Goal: Information Seeking & Learning: Learn about a topic

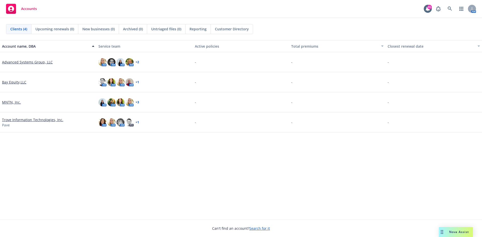
click at [46, 61] on link "Advanced Systems Group, LLC" at bounding box center [27, 61] width 51 height 5
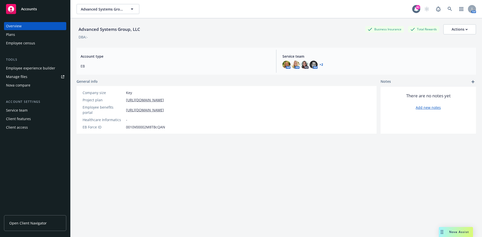
click at [25, 69] on div "Employee experience builder" at bounding box center [30, 68] width 49 height 8
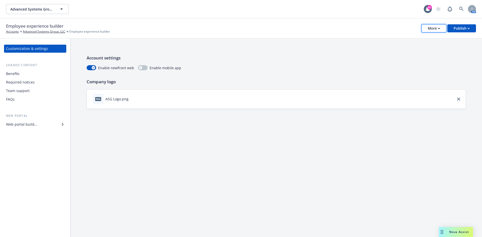
click at [438, 31] on div "More" at bounding box center [434, 29] width 12 height 8
click at [394, 40] on link "Copy preview link" at bounding box center [409, 40] width 74 height 10
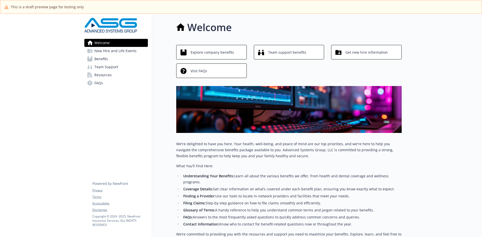
click at [103, 57] on span "Benefits" at bounding box center [101, 59] width 14 height 8
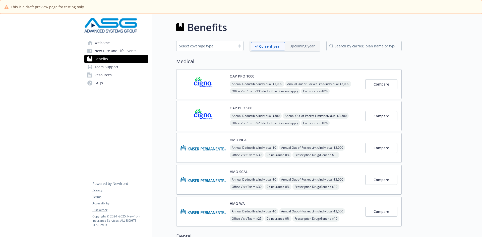
click at [243, 82] on span "Annual Deductible/Individual - $1,000" at bounding box center [257, 84] width 54 height 6
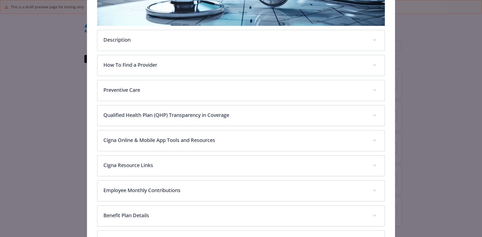
scroll to position [141, 0]
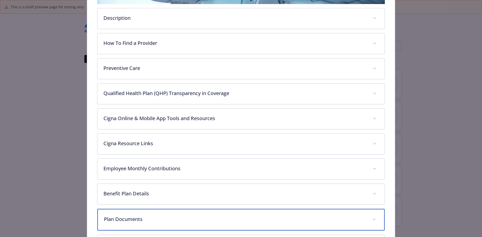
click at [119, 224] on div "Plan Documents" at bounding box center [240, 220] width 287 height 22
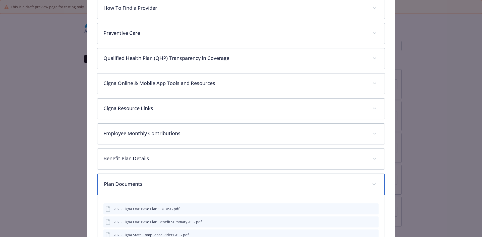
scroll to position [266, 0]
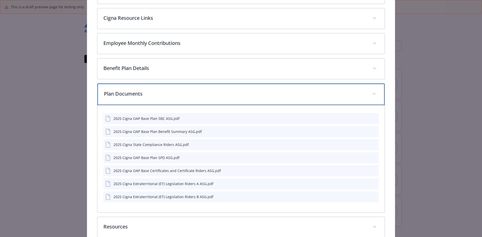
click at [124, 94] on p "Plan Documents" at bounding box center [235, 94] width 262 height 8
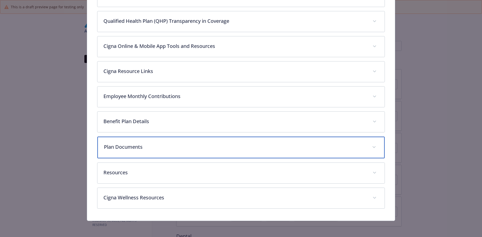
scroll to position [212, 0]
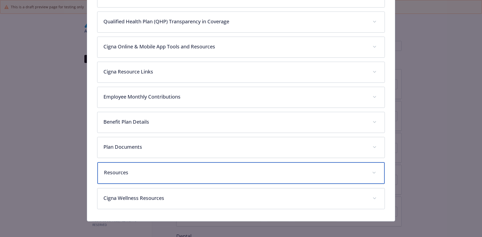
click at [113, 173] on p "Resources" at bounding box center [235, 173] width 262 height 8
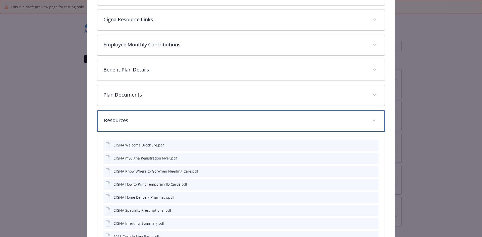
scroll to position [333, 0]
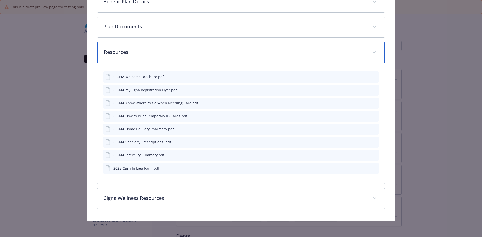
click at [133, 57] on div "Resources" at bounding box center [240, 53] width 287 height 22
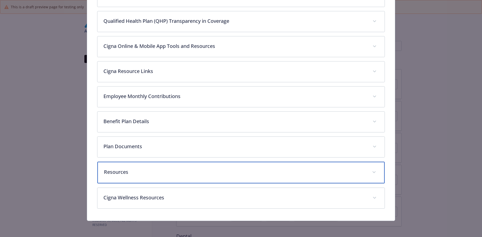
scroll to position [212, 0]
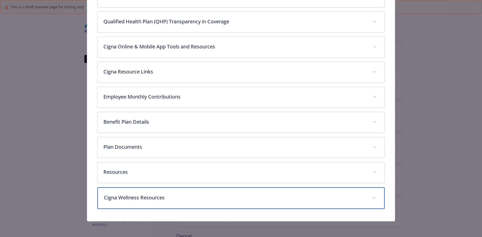
click at [108, 191] on div "Cigna Wellness Resources" at bounding box center [240, 198] width 287 height 22
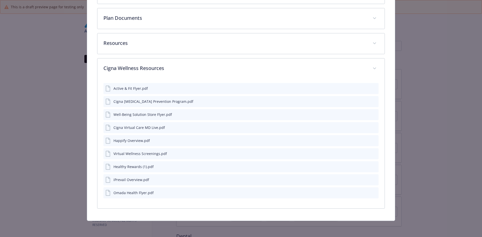
scroll to position [341, 0]
click at [132, 141] on div "Happify Overview.pdf" at bounding box center [131, 141] width 36 height 5
click at [371, 142] on icon "preview file" at bounding box center [373, 141] width 5 height 4
click at [372, 180] on icon "preview file" at bounding box center [373, 180] width 5 height 4
